Goal: Find specific page/section: Find specific page/section

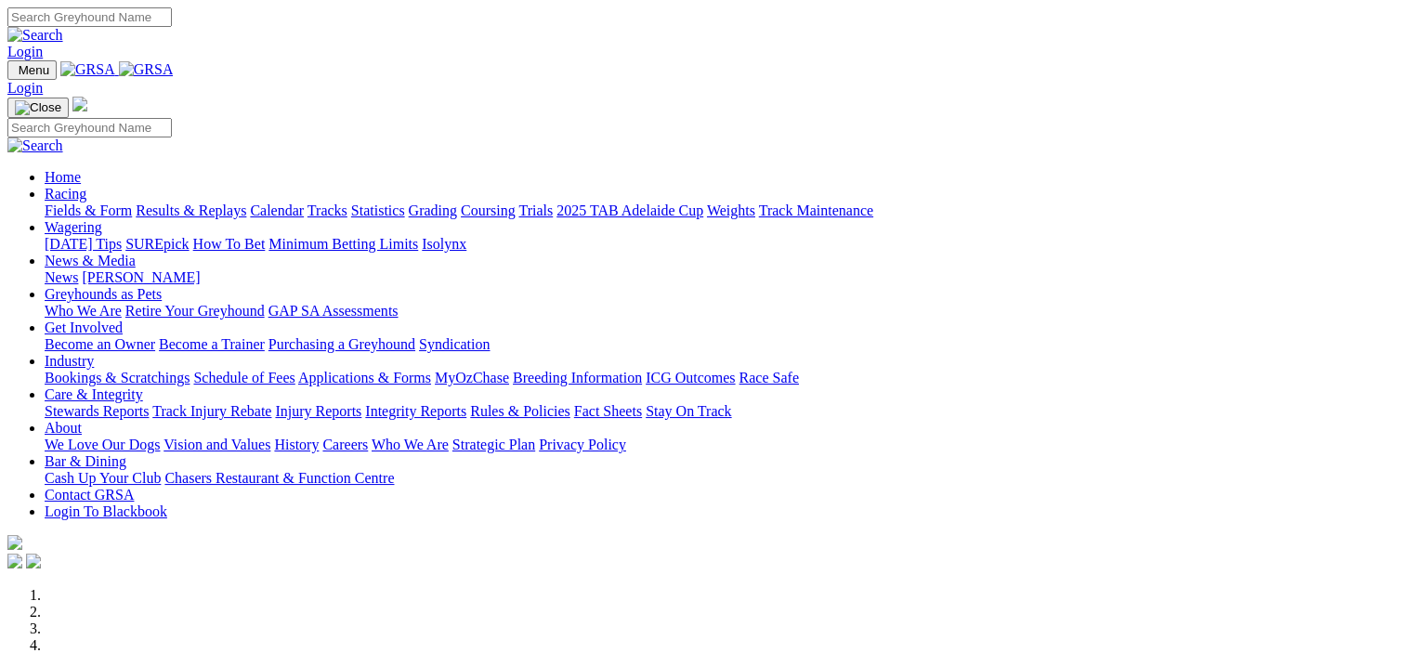
click at [86, 186] on link "Racing" at bounding box center [66, 194] width 42 height 16
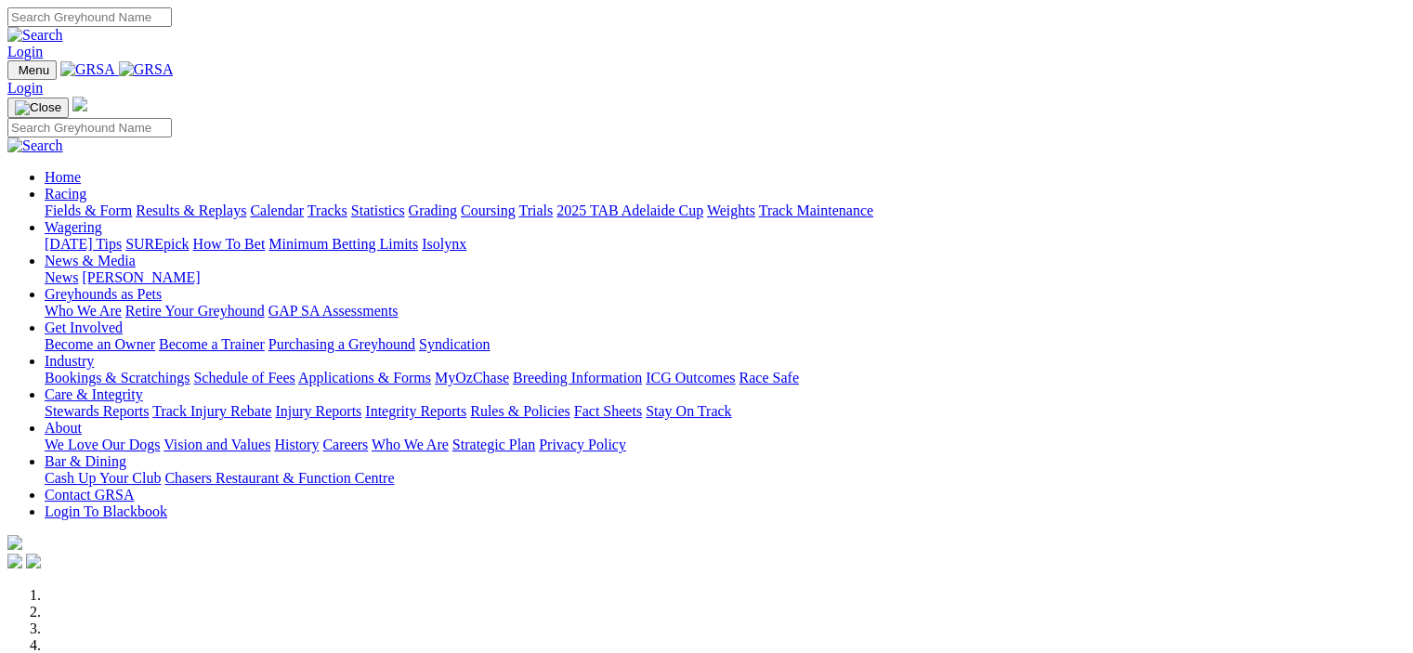
click at [86, 186] on link "Racing" at bounding box center [66, 194] width 42 height 16
click at [102, 219] on link "Wagering" at bounding box center [74, 227] width 58 height 16
click at [86, 186] on link "Racing" at bounding box center [66, 194] width 42 height 16
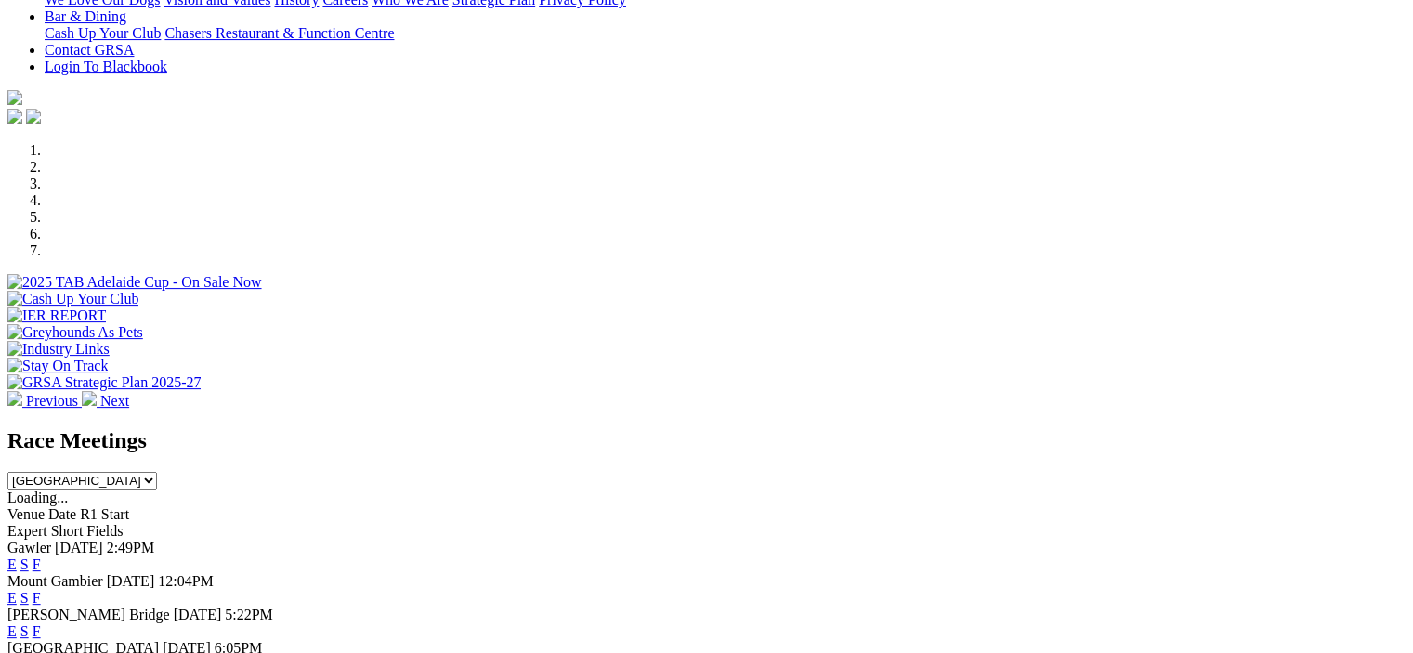
scroll to position [557, 0]
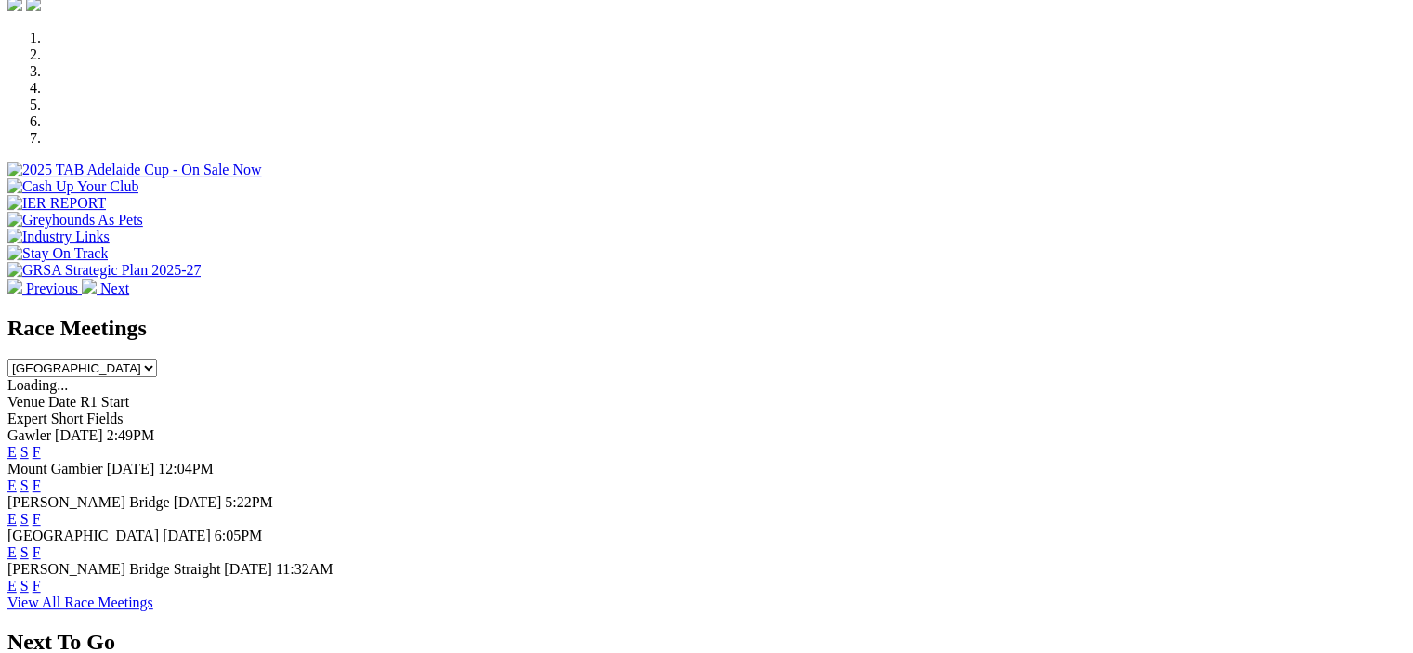
click at [157, 360] on select "[GEOGRAPHIC_DATA] [GEOGRAPHIC_DATA] [GEOGRAPHIC_DATA] [GEOGRAPHIC_DATA] [GEOGRA…" at bounding box center [82, 369] width 150 height 18
select select "WA"
click at [157, 360] on select "[GEOGRAPHIC_DATA] [GEOGRAPHIC_DATA] [GEOGRAPHIC_DATA] [GEOGRAPHIC_DATA] [GEOGRA…" at bounding box center [82, 369] width 150 height 18
